Goal: Transaction & Acquisition: Subscribe to service/newsletter

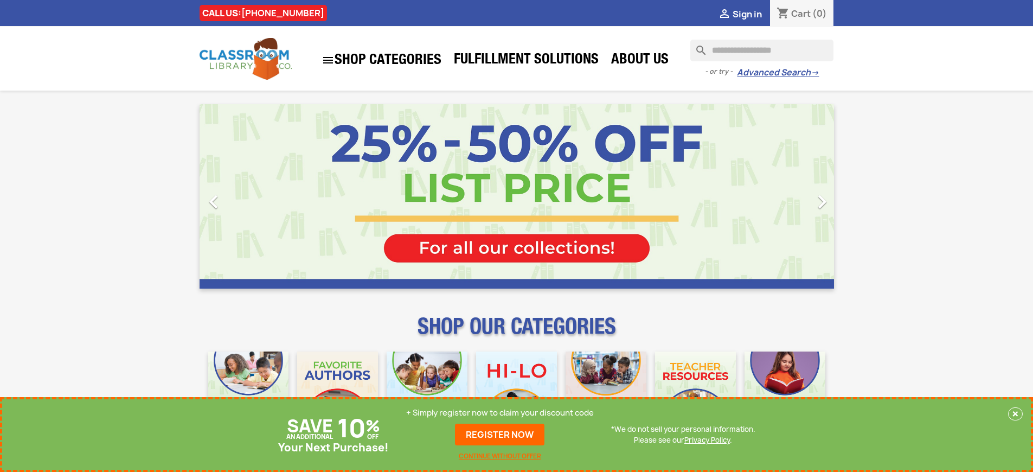
click at [500, 417] on p "+ Simply register now to claim your discount code" at bounding box center [500, 412] width 188 height 11
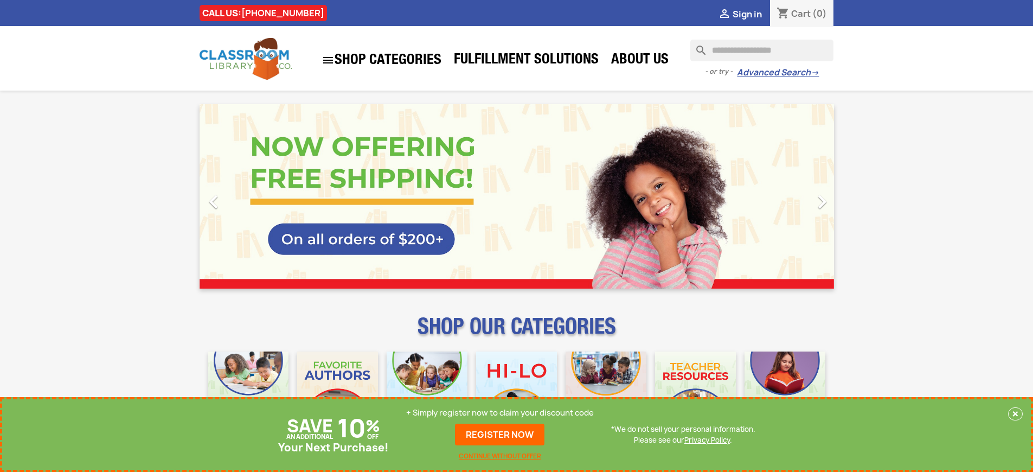
click at [500, 412] on p "+ Simply register now to claim your discount code" at bounding box center [500, 412] width 188 height 11
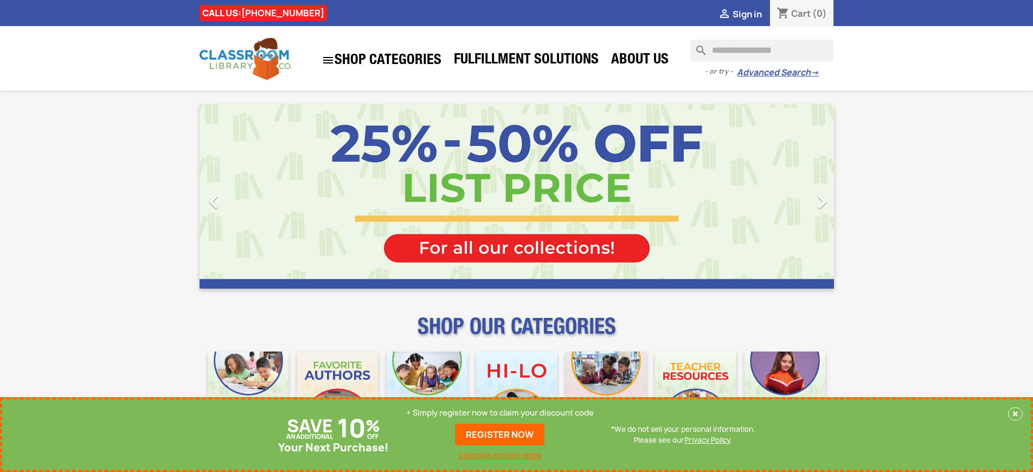
click at [500, 412] on p "+ Simply register now to claim your discount code" at bounding box center [500, 412] width 188 height 11
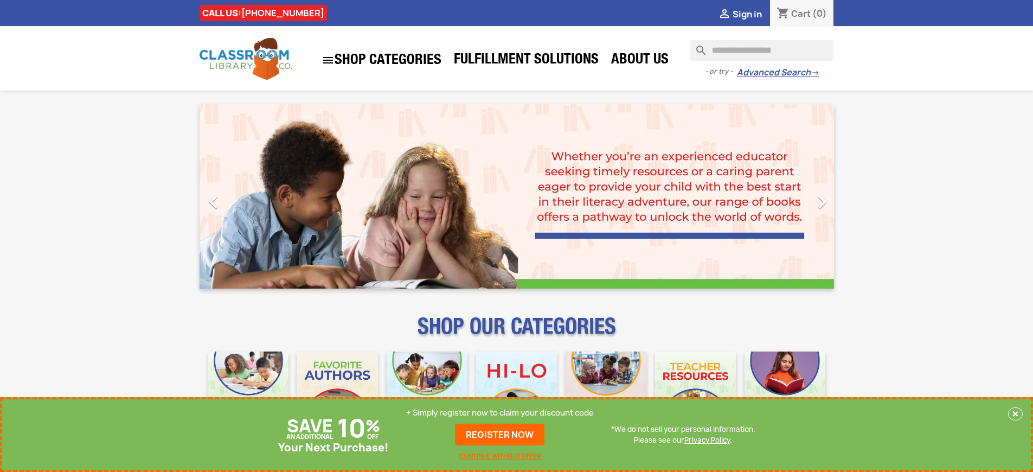
click at [500, 412] on p "+ Simply register now to claim your discount code" at bounding box center [500, 412] width 188 height 11
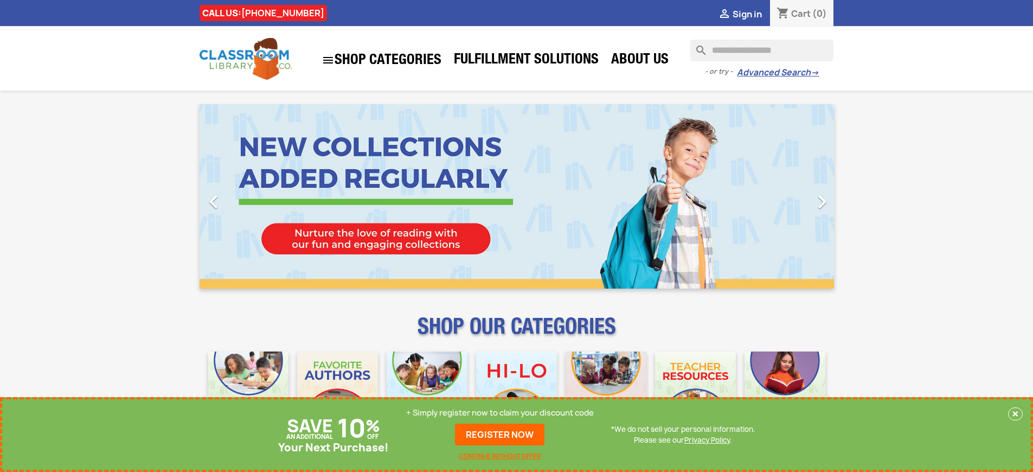
click at [500, 412] on p "+ Simply register now to claim your discount code" at bounding box center [500, 412] width 188 height 11
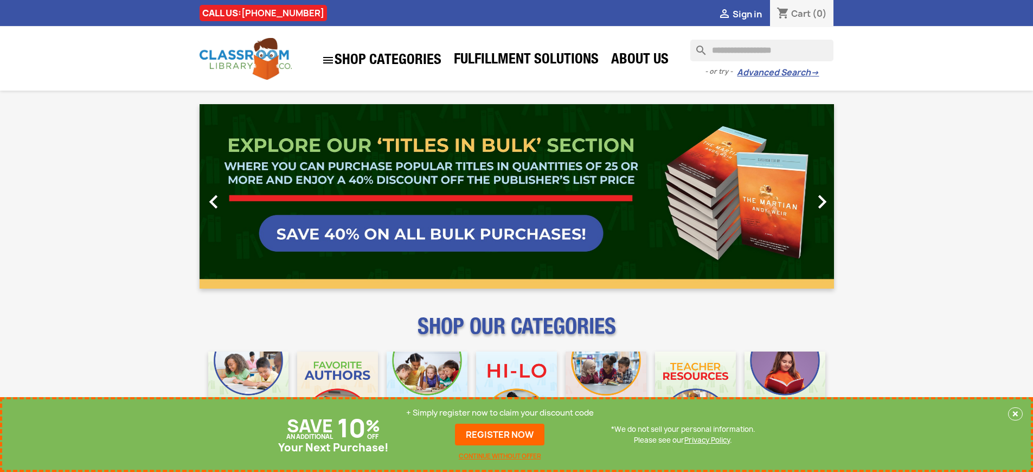
click at [500, 412] on p "+ Simply register now to claim your discount code" at bounding box center [500, 412] width 188 height 11
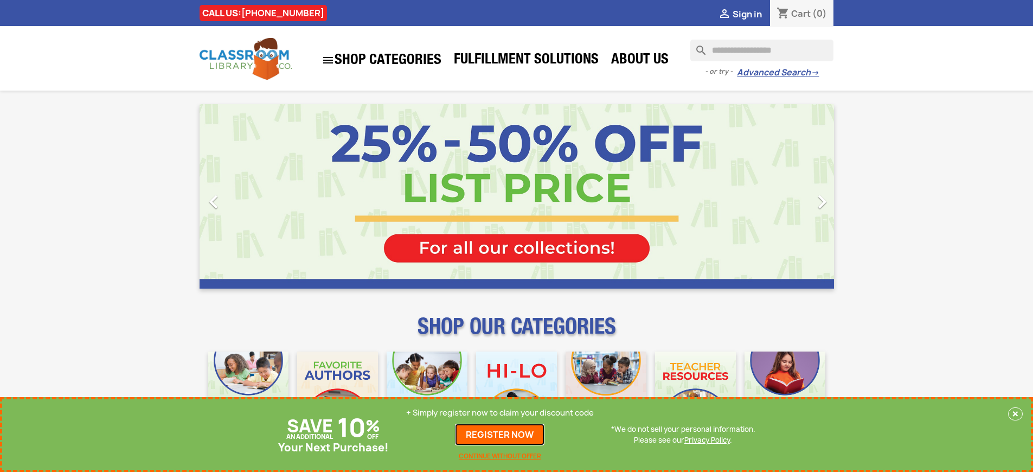
click at [500, 434] on link "REGISTER NOW" at bounding box center [499, 434] width 89 height 22
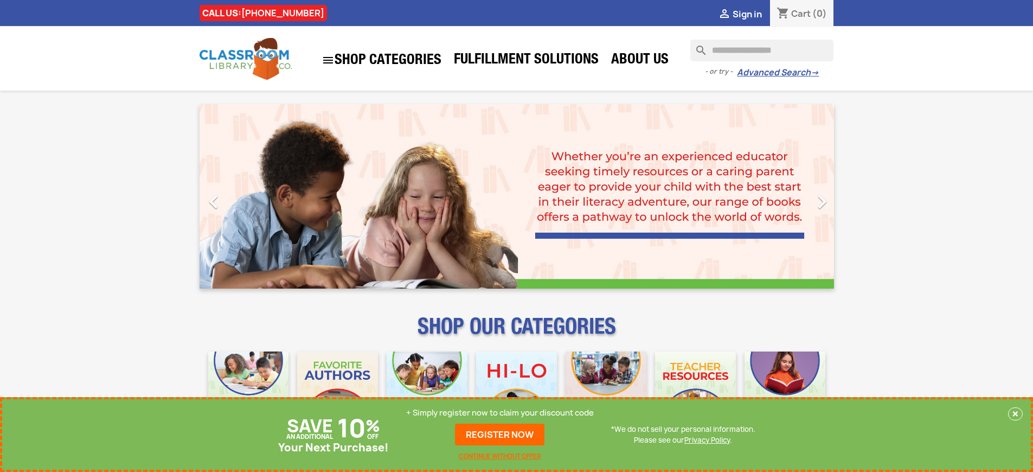
click at [500, 412] on p "+ Simply register now to claim your discount code" at bounding box center [500, 412] width 188 height 11
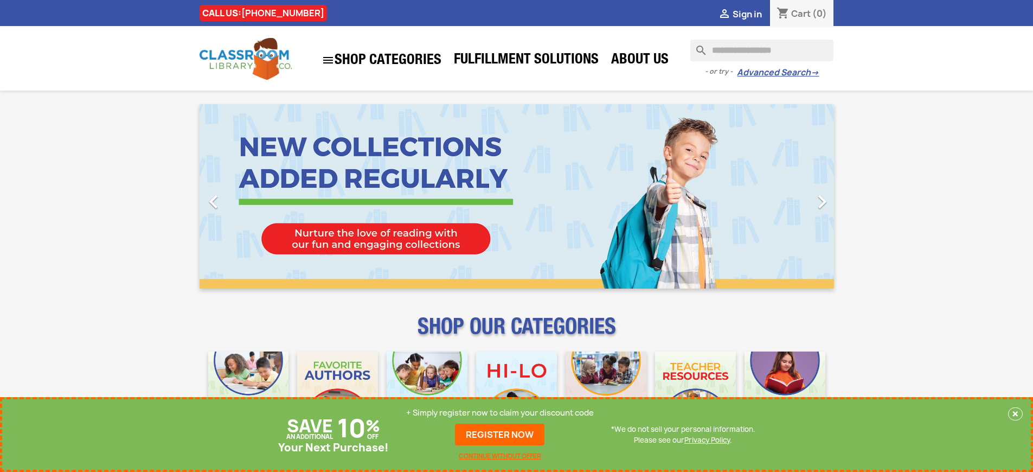
click at [500, 412] on p "+ Simply register now to claim your discount code" at bounding box center [500, 412] width 188 height 11
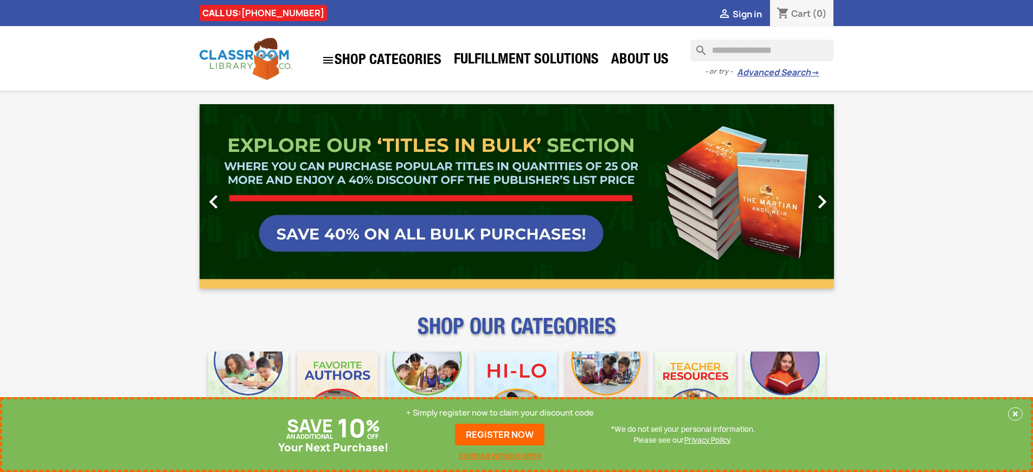
click at [500, 412] on p "+ Simply register now to claim your discount code" at bounding box center [500, 412] width 188 height 11
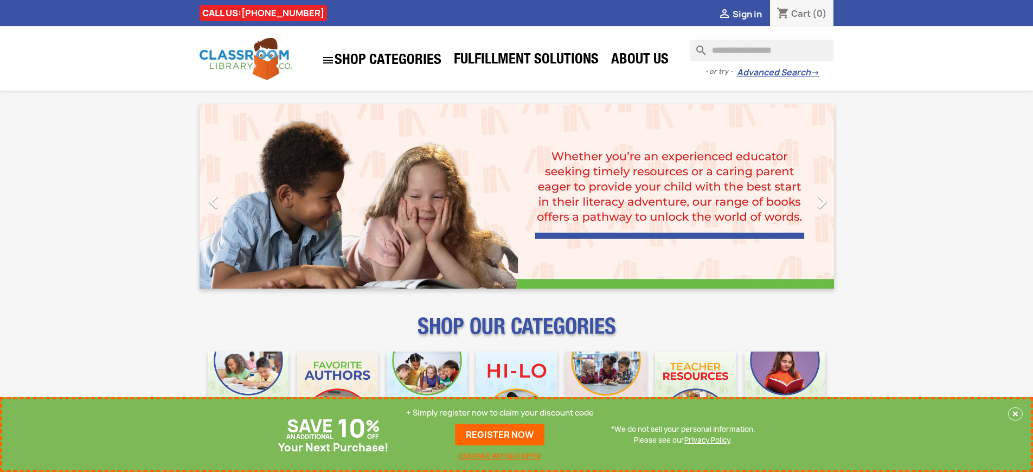
click at [500, 412] on p "+ Simply register now to claim your discount code" at bounding box center [500, 412] width 188 height 11
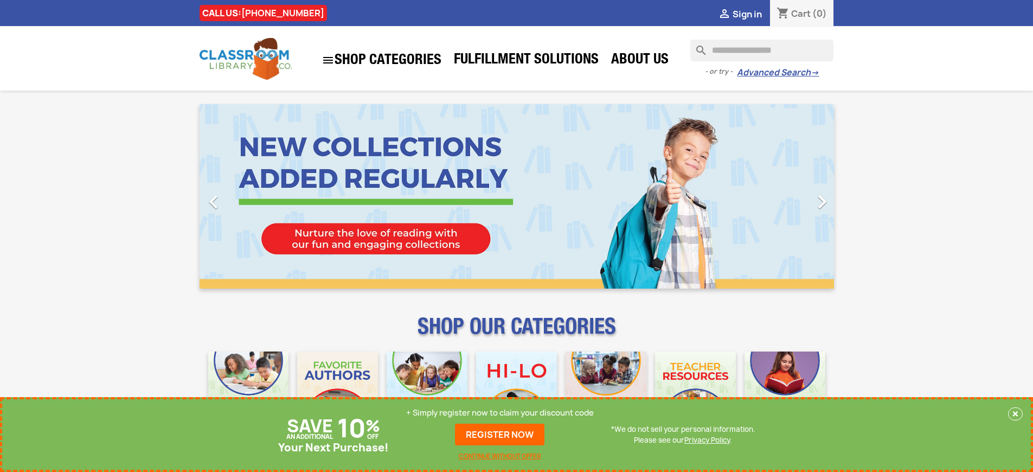
click at [500, 412] on p "+ Simply register now to claim your discount code" at bounding box center [500, 412] width 188 height 11
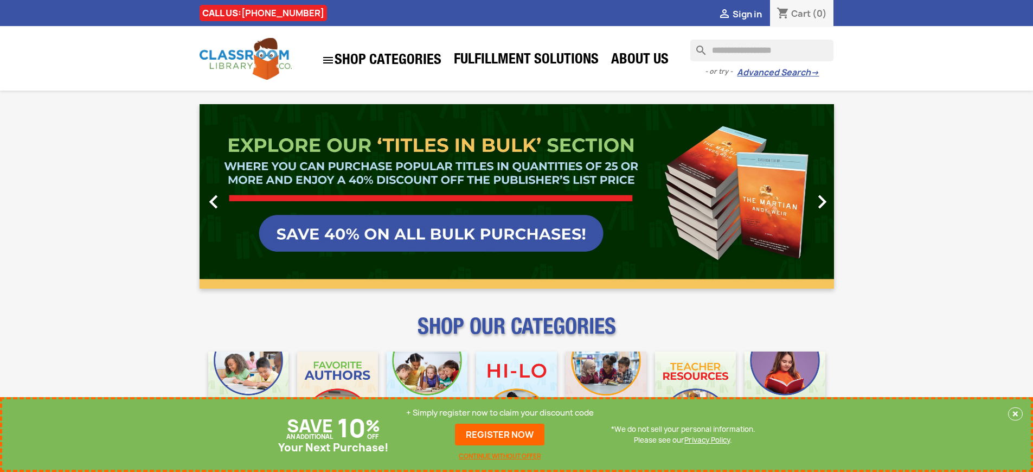
click at [500, 434] on link "REGISTER NOW" at bounding box center [499, 434] width 89 height 22
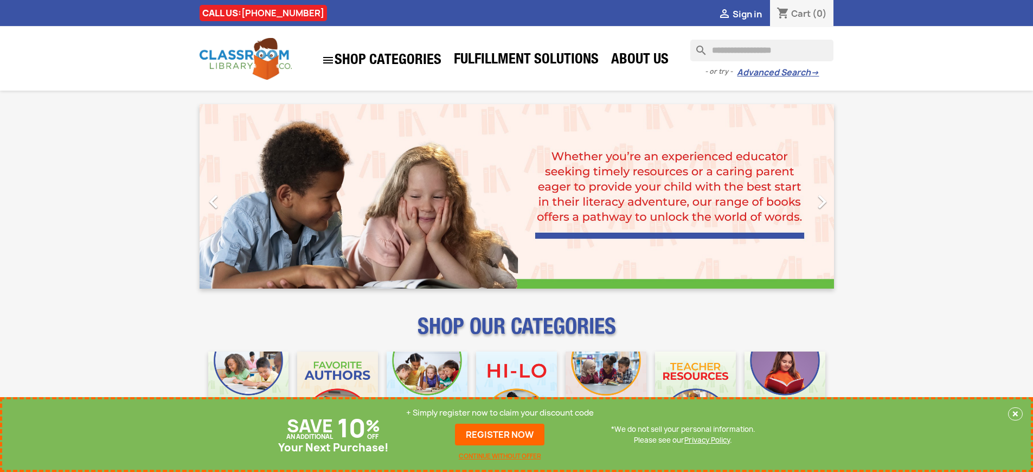
click at [500, 412] on p "+ Simply register now to claim your discount code" at bounding box center [500, 412] width 188 height 11
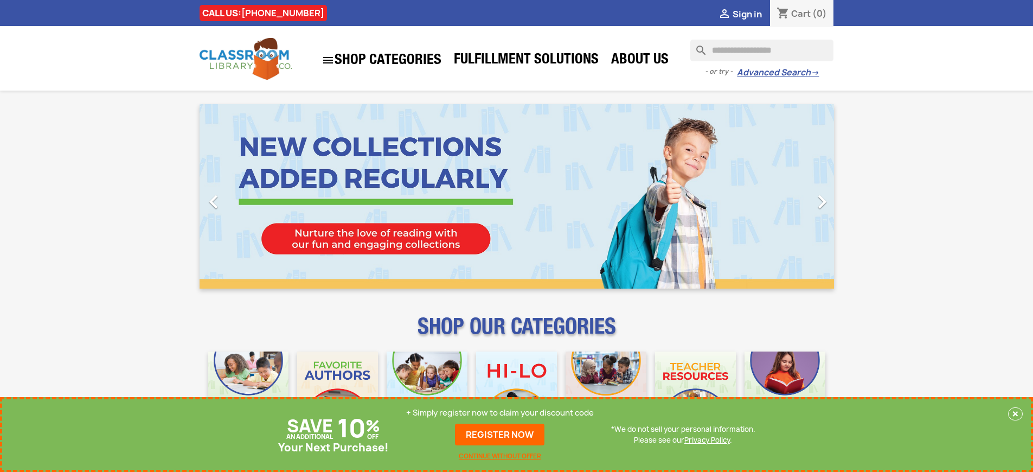
click at [500, 412] on p "+ Simply register now to claim your discount code" at bounding box center [500, 412] width 188 height 11
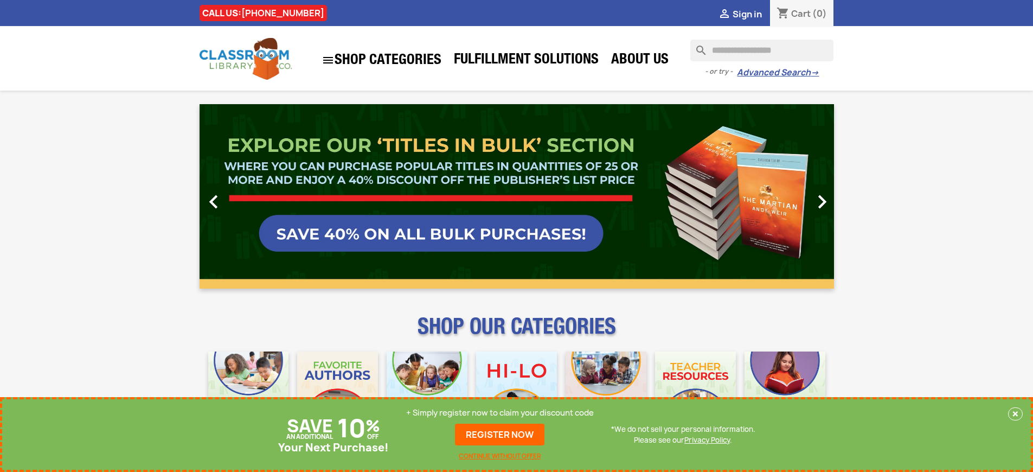
click at [500, 434] on link "REGISTER NOW" at bounding box center [499, 434] width 89 height 22
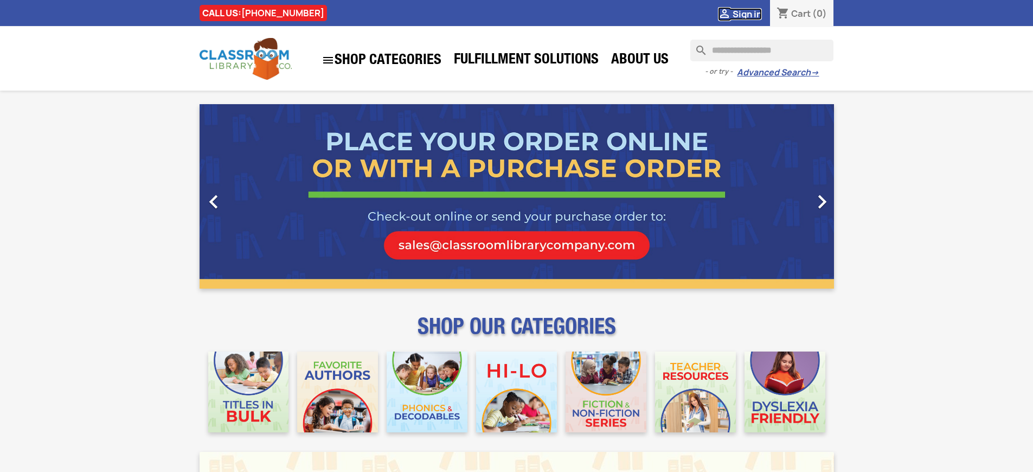
click at [746, 14] on span "Sign in" at bounding box center [746, 14] width 29 height 12
